Goal: Task Accomplishment & Management: Use online tool/utility

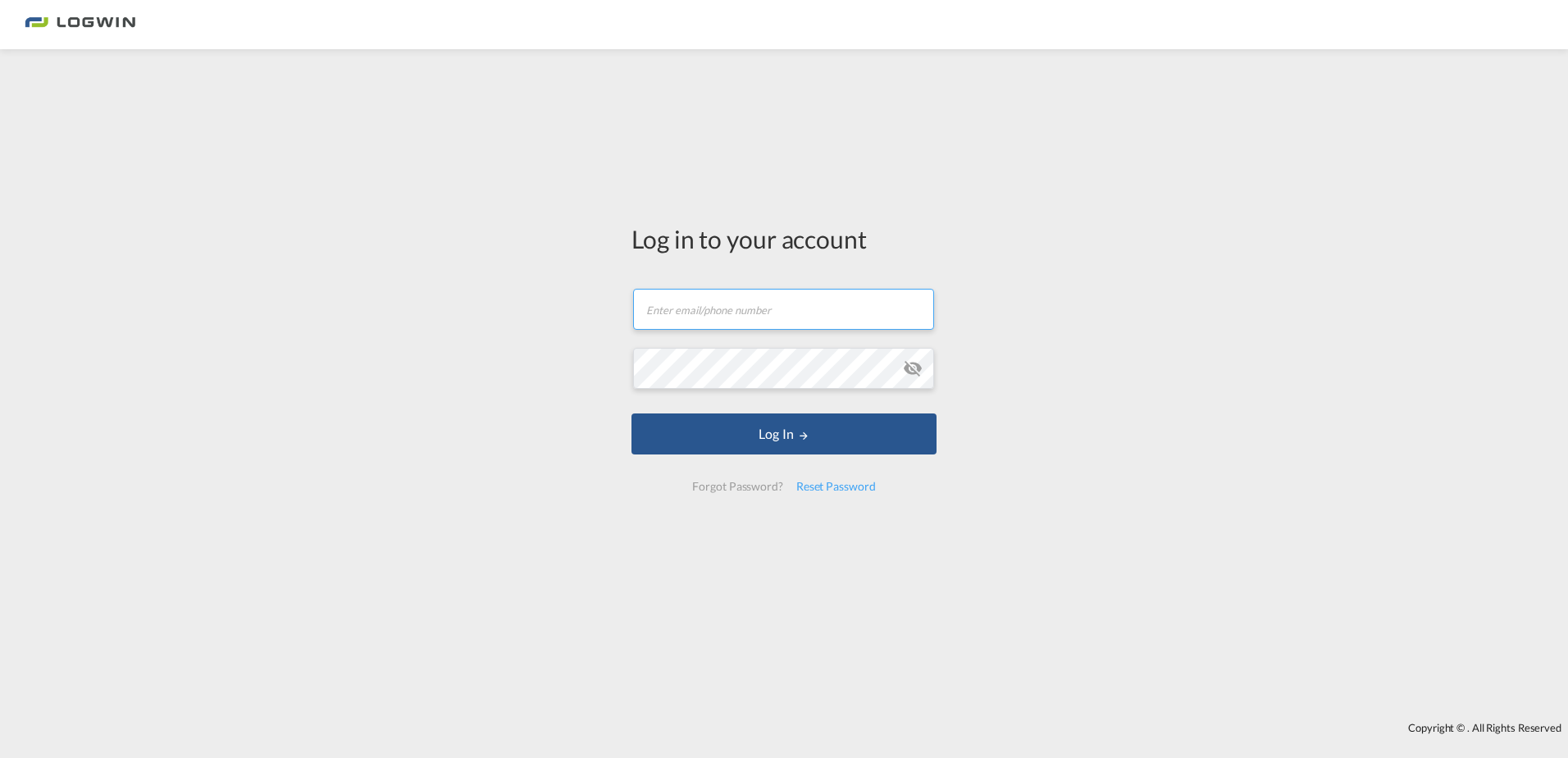
click at [721, 312] on input "text" at bounding box center [784, 310] width 301 height 41
type input "[PERSON_NAME][EMAIL_ADDRESS][DOMAIN_NAME]"
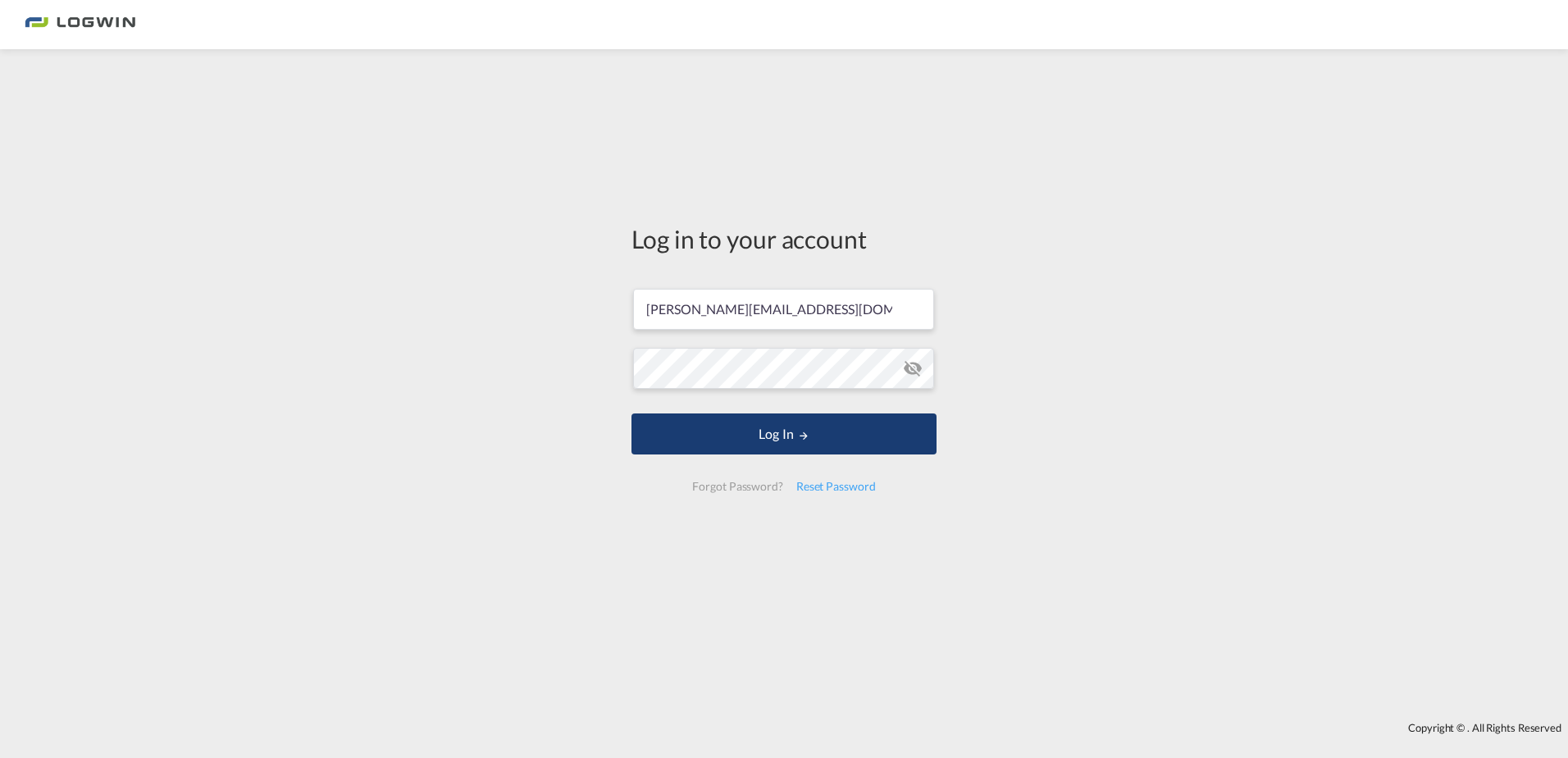
click at [728, 437] on button "Log In" at bounding box center [784, 434] width 305 height 41
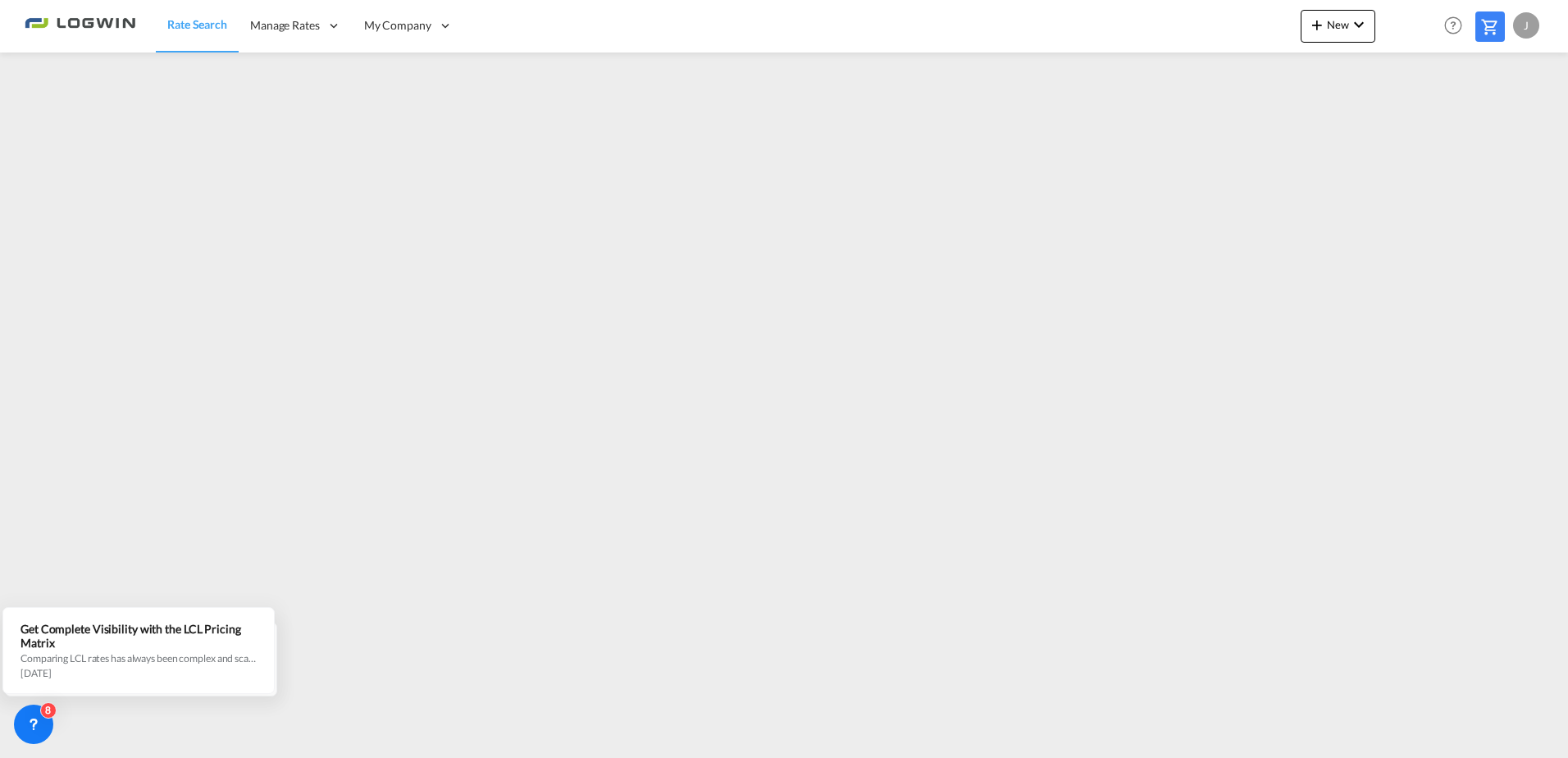
click at [1534, 33] on div "J" at bounding box center [1526, 25] width 26 height 26
click at [1512, 129] on button "Logout" at bounding box center [1508, 125] width 107 height 33
